Goal: Check status: Check status

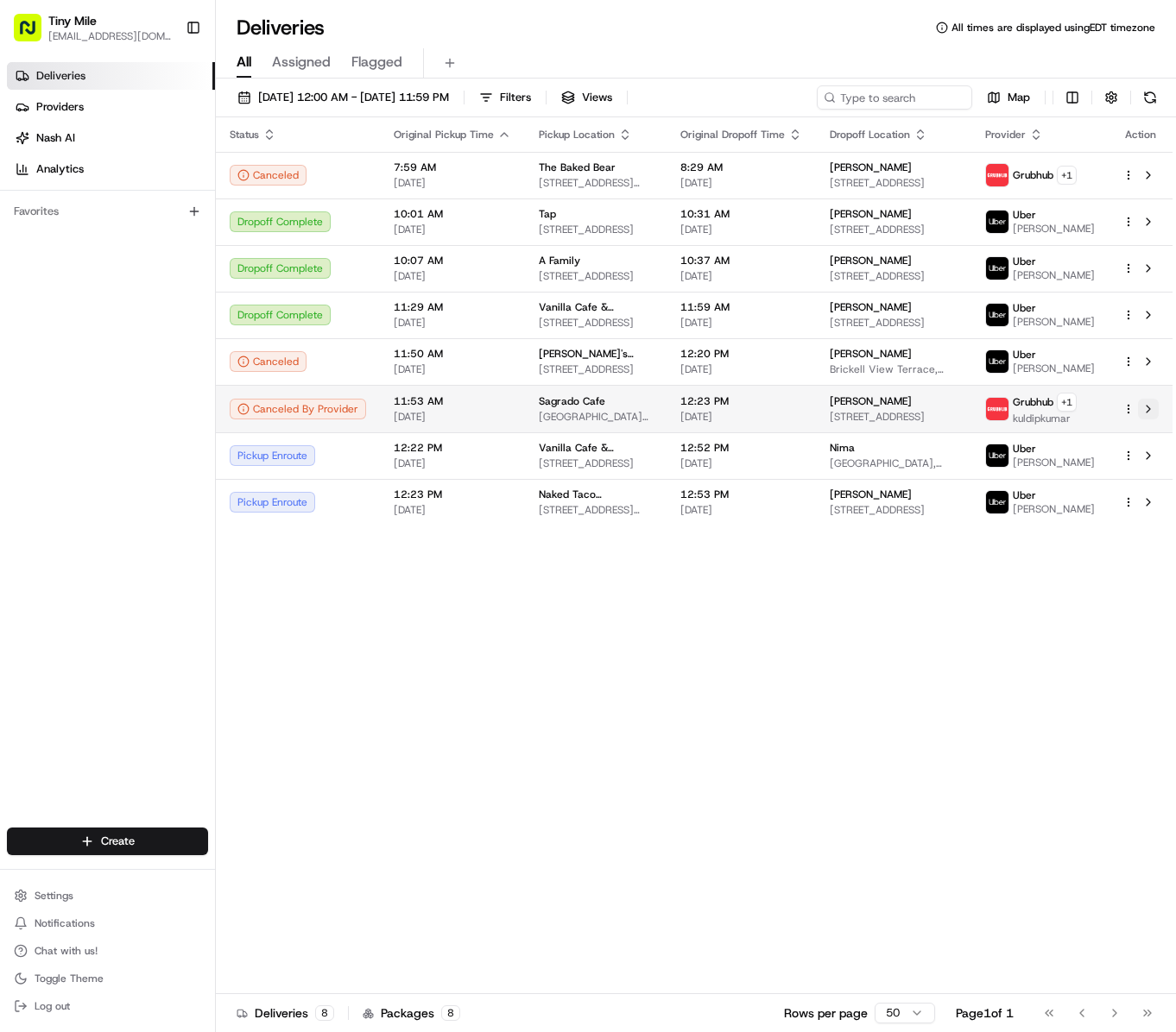
click at [1153, 419] on button at bounding box center [1148, 409] width 21 height 21
click at [671, 702] on div "Status Original Pickup Time Pickup Location Original Dropoff Time Dropoff Locat…" at bounding box center [694, 555] width 956 height 876
click at [624, 711] on div "Status Original Pickup Time Pickup Location Original Dropoff Time Dropoff Locat…" at bounding box center [694, 555] width 956 height 876
click at [603, 778] on div "Status Original Pickup Time Pickup Location Original Dropoff Time Dropoff Locat…" at bounding box center [694, 555] width 956 height 876
click at [635, 698] on div "Status Original Pickup Time Pickup Location Original Dropoff Time Dropoff Locat…" at bounding box center [694, 555] width 956 height 876
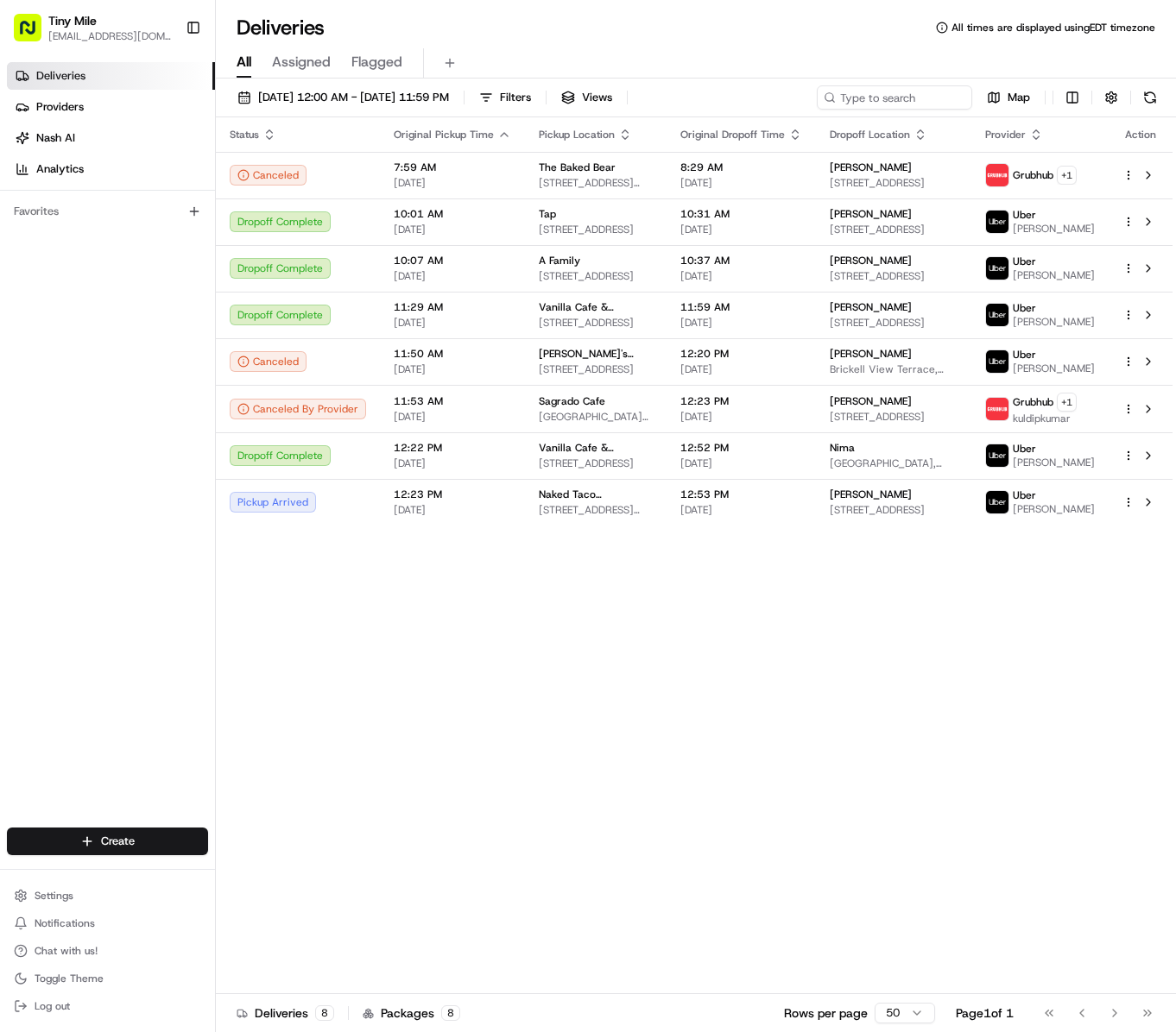
click at [722, 747] on div "Status Original Pickup Time Pickup Location Original Dropoff Time Dropoff Locat…" at bounding box center [694, 555] width 956 height 876
click at [794, 811] on div "Status Original Pickup Time Pickup Location Original Dropoff Time Dropoff Locat…" at bounding box center [694, 555] width 956 height 876
click at [565, 670] on div "Status Original Pickup Time Pickup Location Original Dropoff Time Dropoff Locat…" at bounding box center [694, 555] width 956 height 876
click at [567, 673] on div "Status Original Pickup Time Pickup Location Original Dropoff Time Dropoff Locat…" at bounding box center [694, 555] width 956 height 876
click at [613, 759] on div "Status Original Pickup Time Pickup Location Original Dropoff Time Dropoff Locat…" at bounding box center [694, 555] width 956 height 876
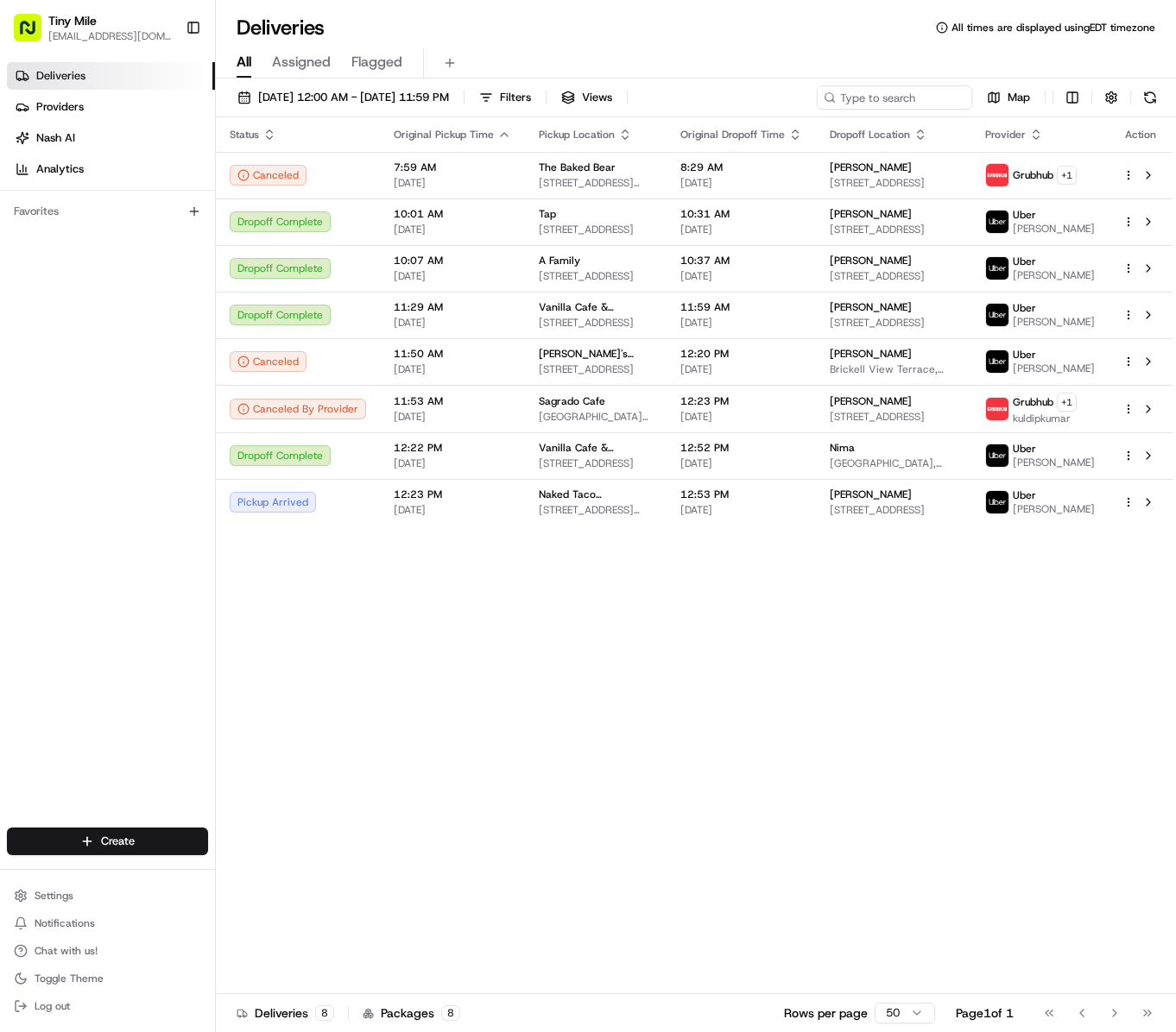
click at [487, 751] on div "Status Original Pickup Time Pickup Location Original Dropoff Time Dropoff Locat…" at bounding box center [694, 555] width 956 height 876
click at [1149, 419] on button at bounding box center [1148, 409] width 21 height 21
click at [527, 666] on div "Status Original Pickup Time Pickup Location Original Dropoff Time Dropoff Locat…" at bounding box center [694, 555] width 956 height 876
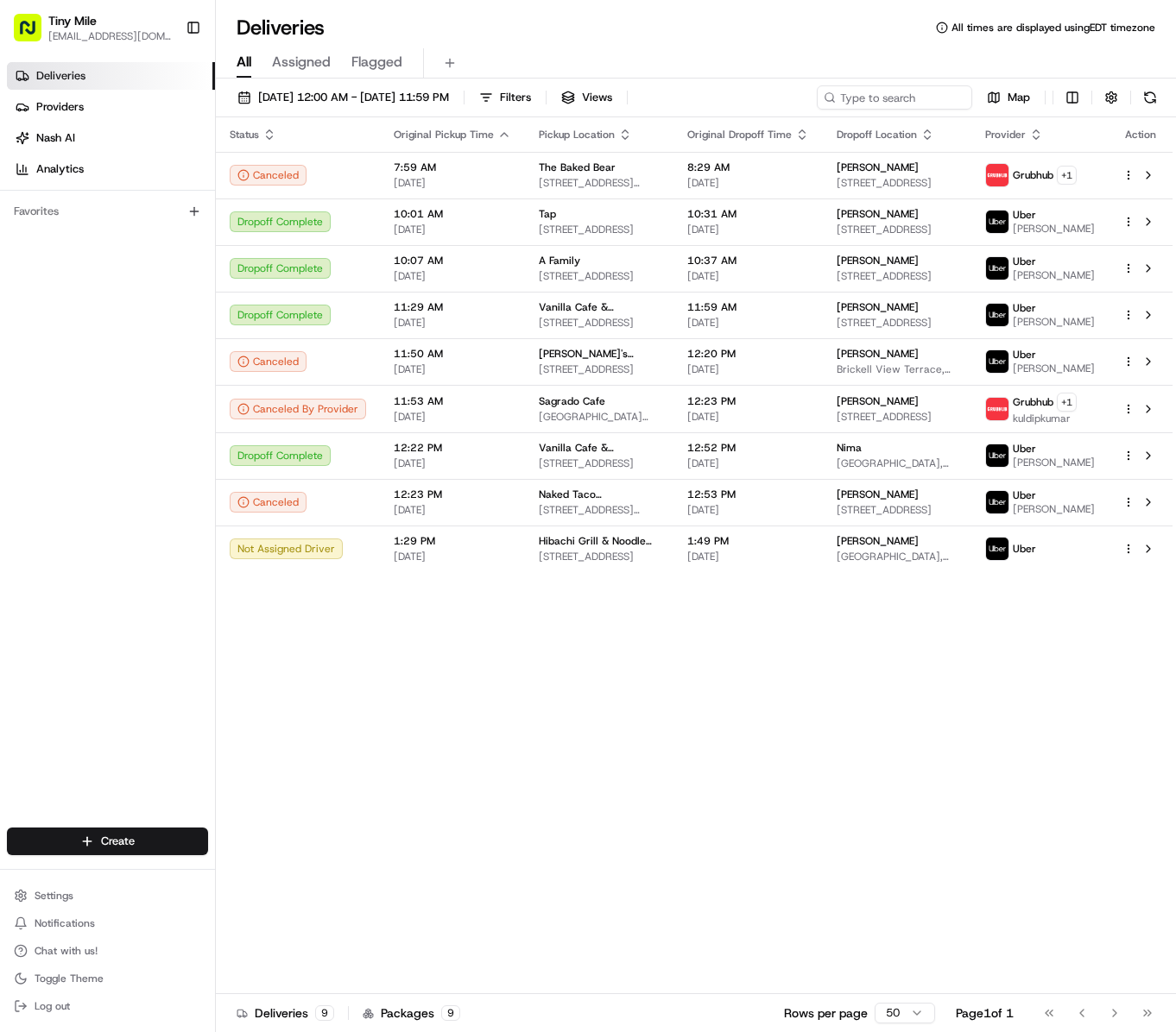
click at [525, 831] on div "Status Original Pickup Time Pickup Location Original Dropoff Time Dropoff Locat…" at bounding box center [694, 555] width 956 height 876
